Goal: Task Accomplishment & Management: Use online tool/utility

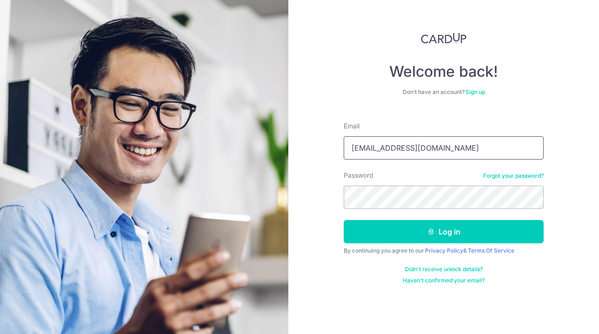
type input "[EMAIL_ADDRESS][DOMAIN_NAME]"
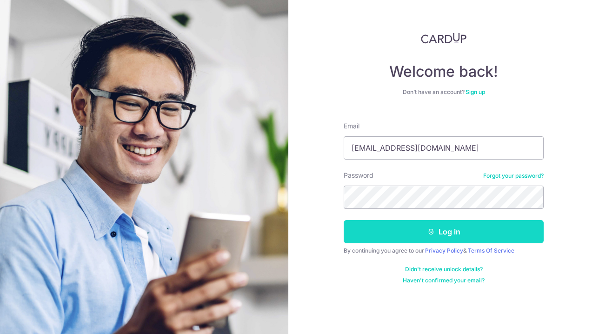
click at [419, 234] on button "Log in" at bounding box center [444, 231] width 200 height 23
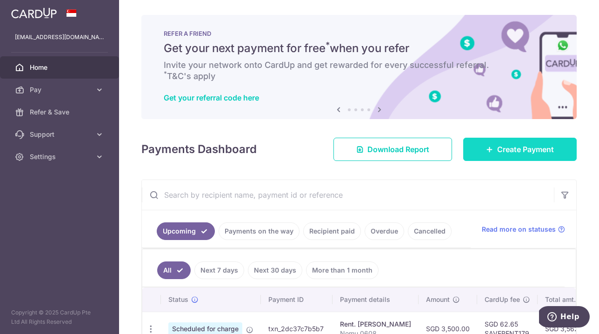
click at [486, 151] on icon at bounding box center [489, 149] width 7 height 7
